Goal: Information Seeking & Learning: Learn about a topic

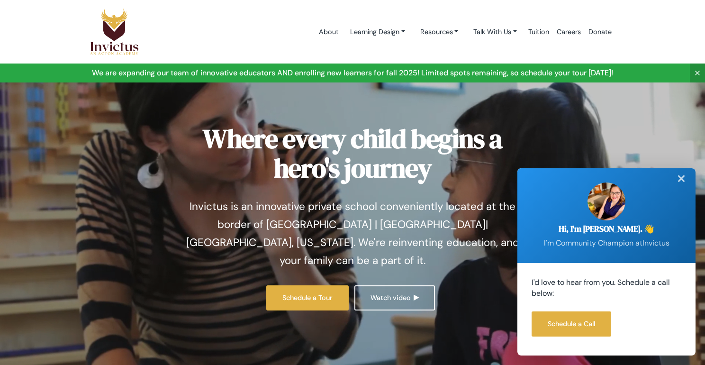
click at [682, 182] on div "✕" at bounding box center [681, 178] width 19 height 21
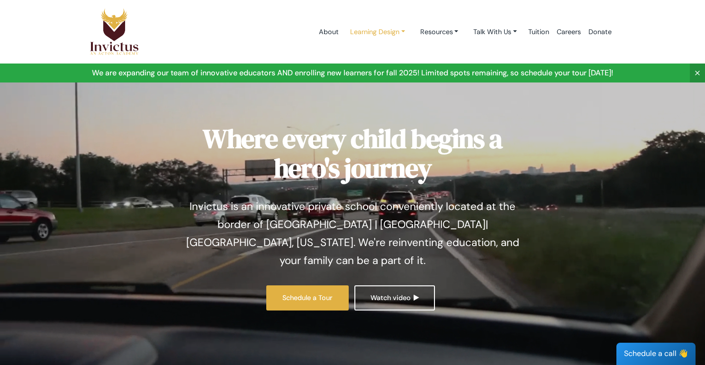
click at [361, 33] on link "Learning Design" at bounding box center [378, 32] width 70 height 18
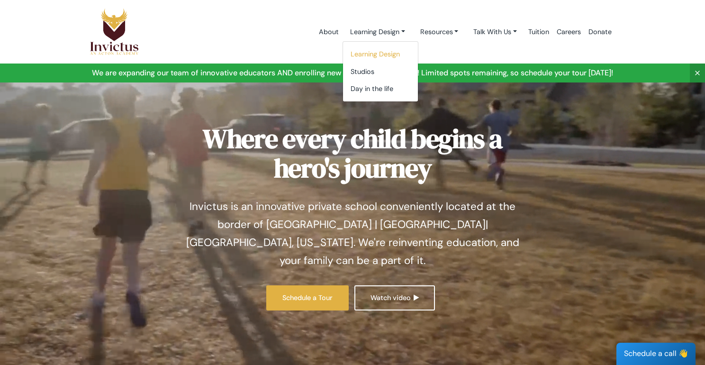
click at [362, 53] on link "Learning Design" at bounding box center [380, 54] width 75 height 18
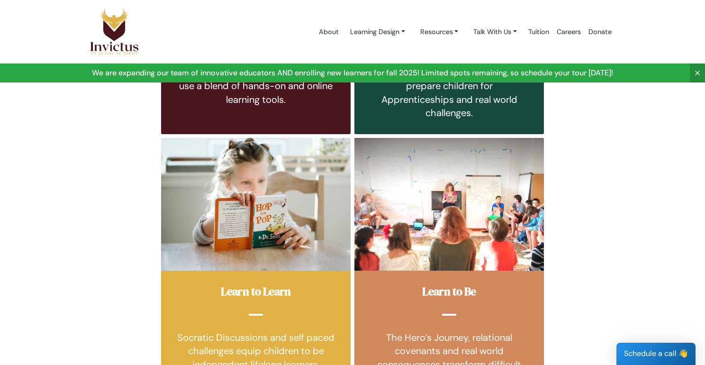
scroll to position [399, 0]
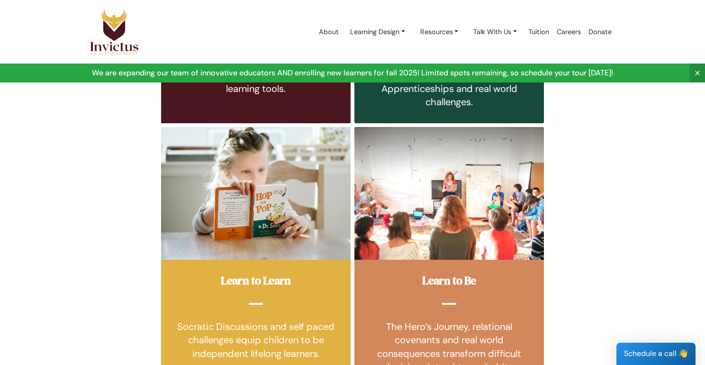
click at [625, 99] on section "Learn to Know Self-paced mastery of reading, writing and math skills. Our learn…" at bounding box center [352, 137] width 705 height 582
